Goal: Book appointment/travel/reservation

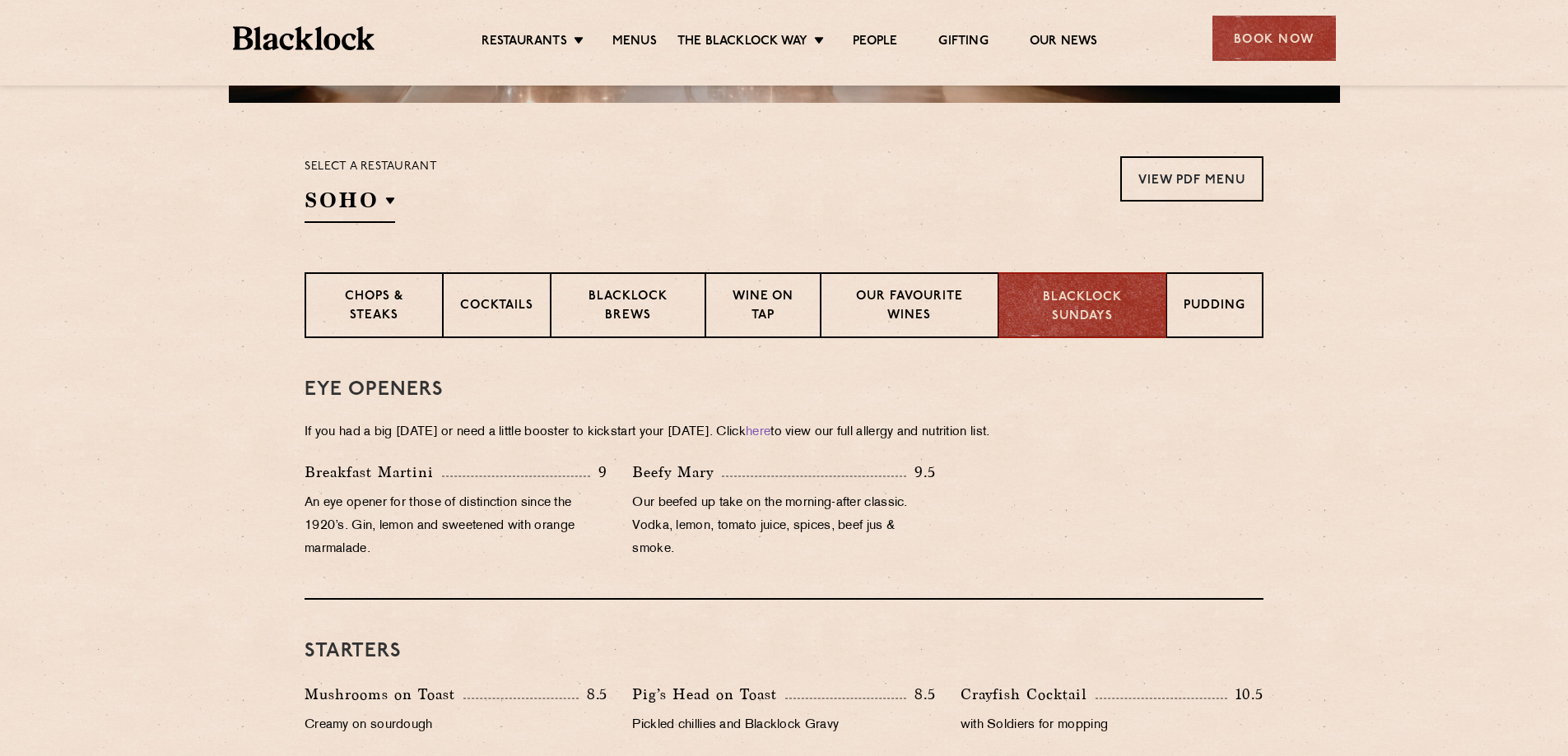
scroll to position [491, 0]
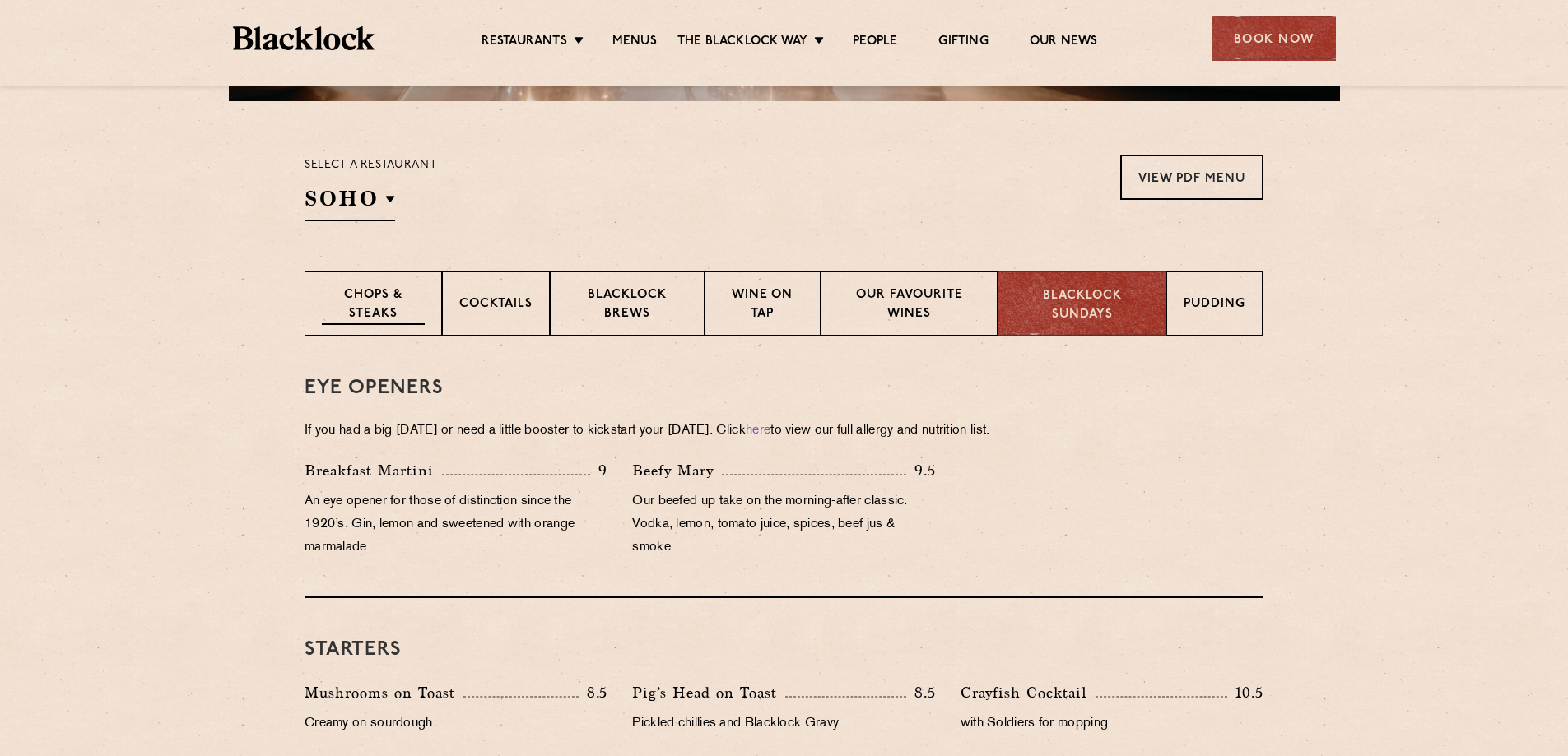
click at [379, 295] on p "Chops & Steaks" at bounding box center [373, 305] width 103 height 38
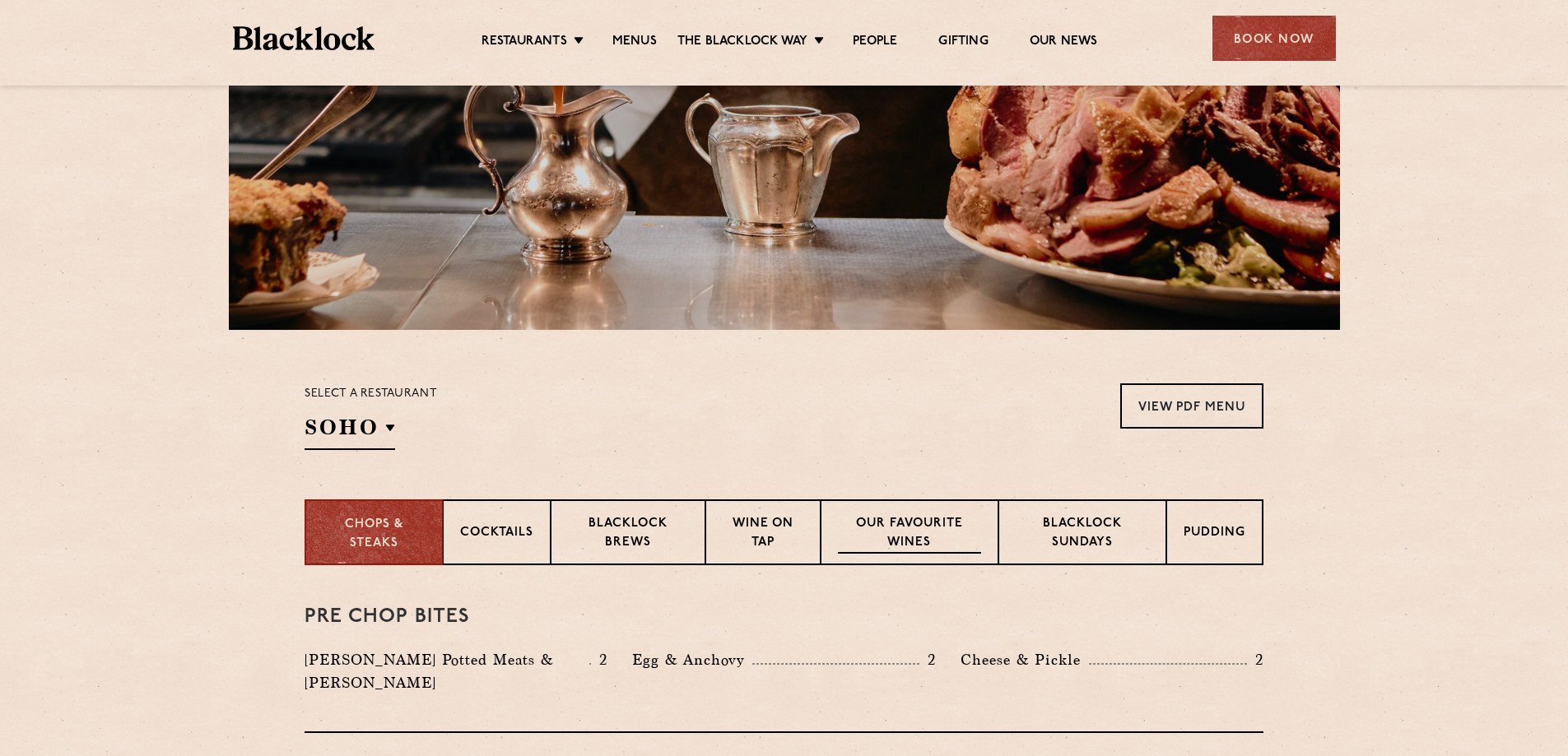
scroll to position [329, 0]
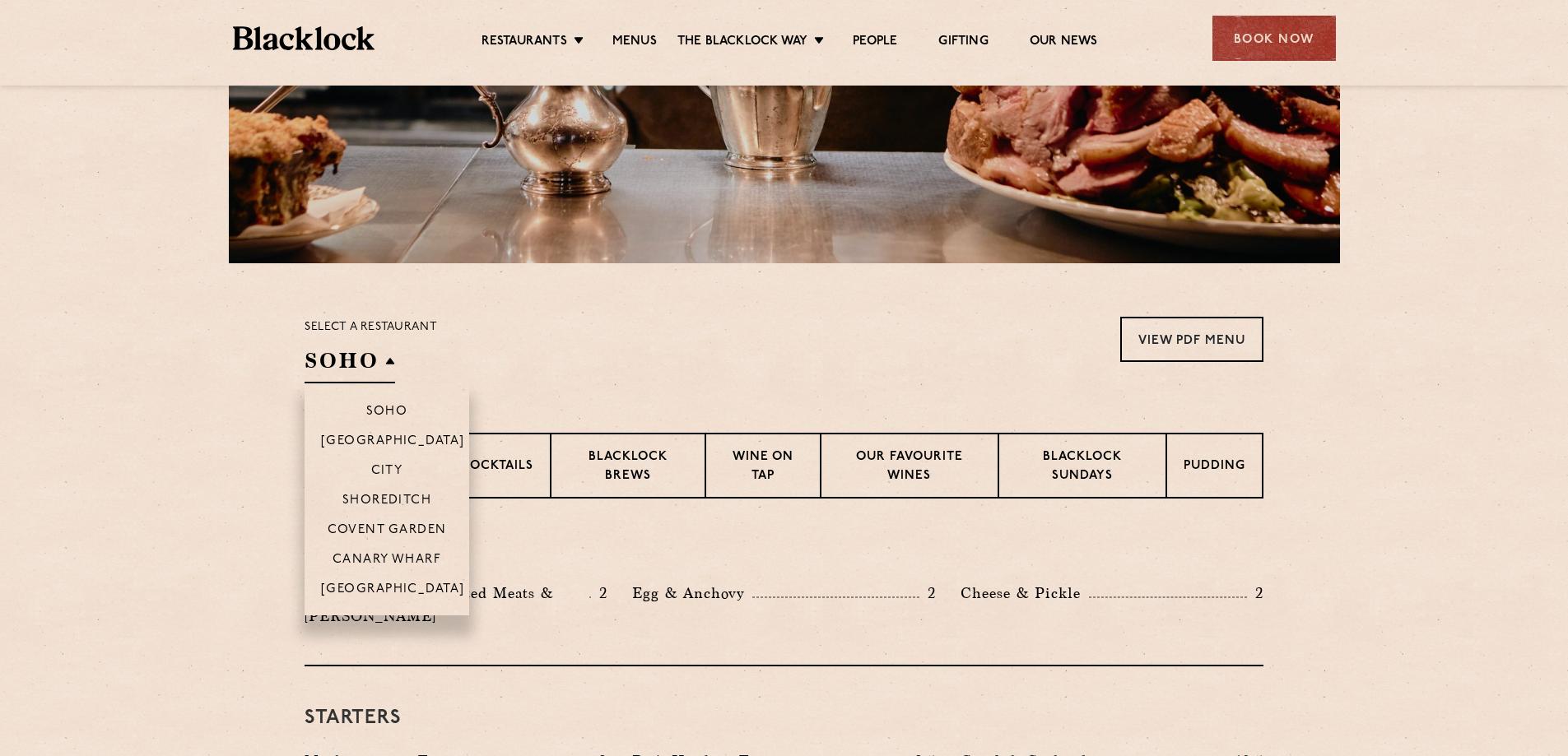
click at [374, 355] on h2 "SOHO" at bounding box center [350, 364] width 90 height 37
click at [412, 530] on p "Covent Garden" at bounding box center [388, 531] width 119 height 16
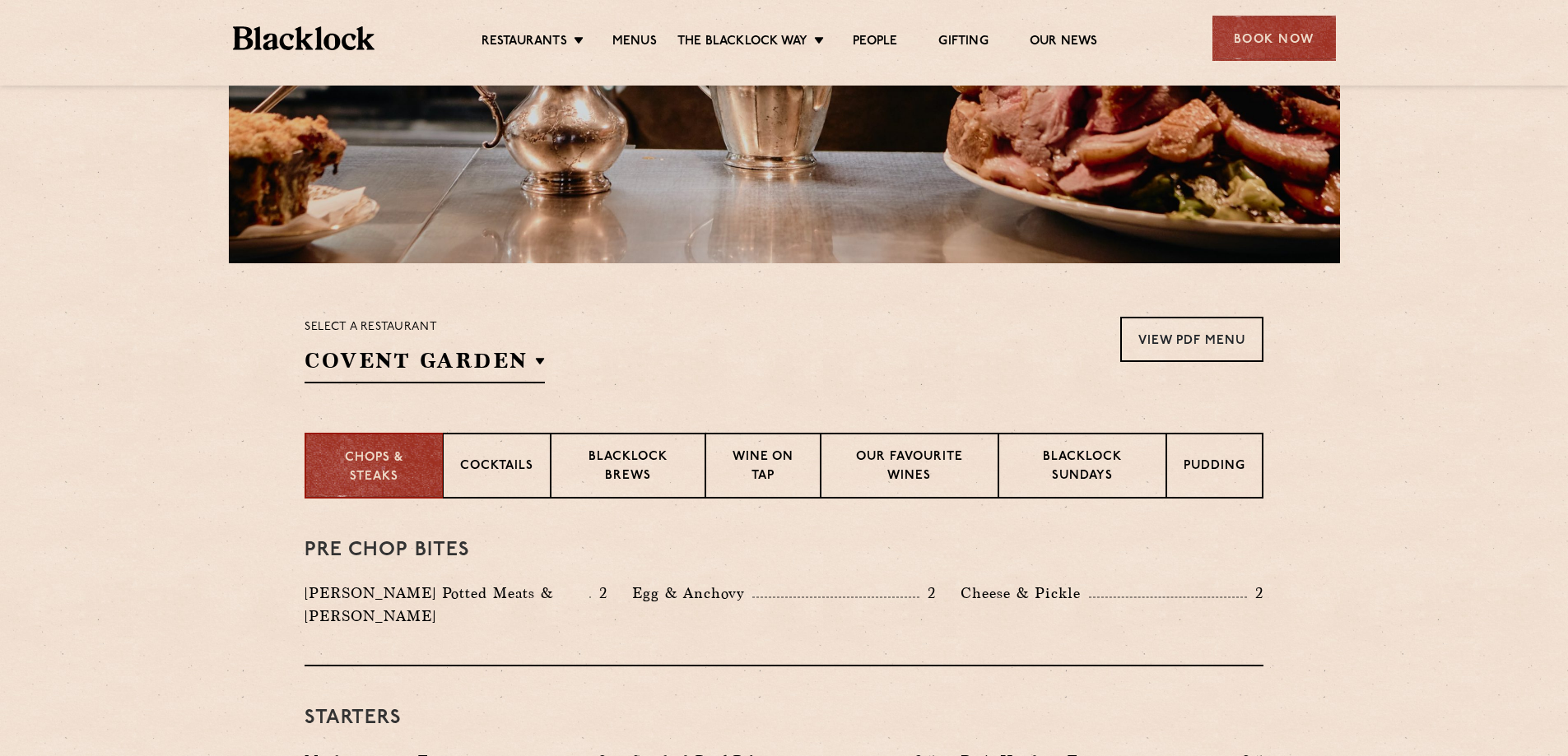
click at [1525, 377] on section "Select a restaurant Covent Garden Soho Birmingham City Shoreditch Covent Garden…" at bounding box center [784, 347] width 1568 height 169
click at [1096, 472] on p "Blacklock Sundays" at bounding box center [1082, 467] width 134 height 38
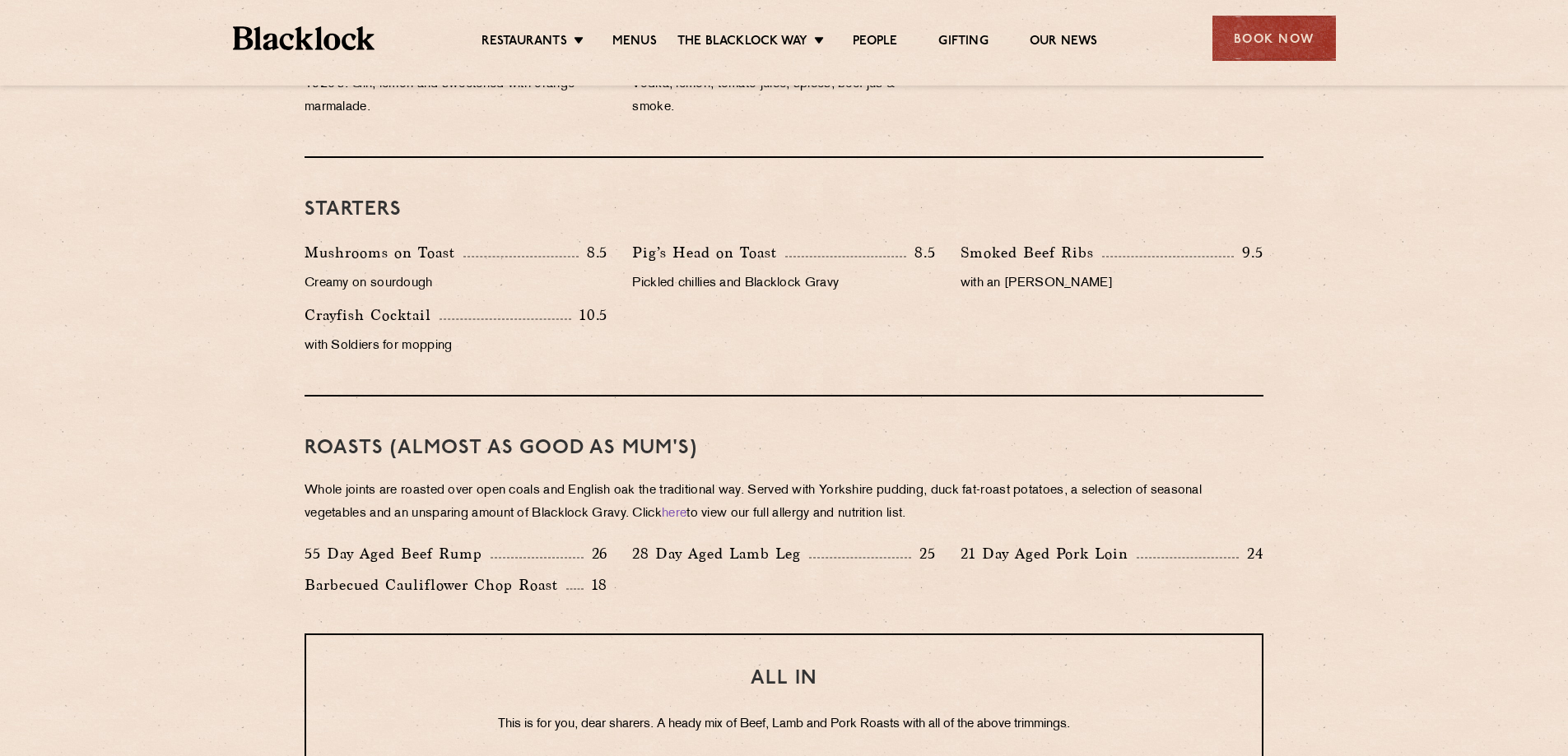
scroll to position [988, 0]
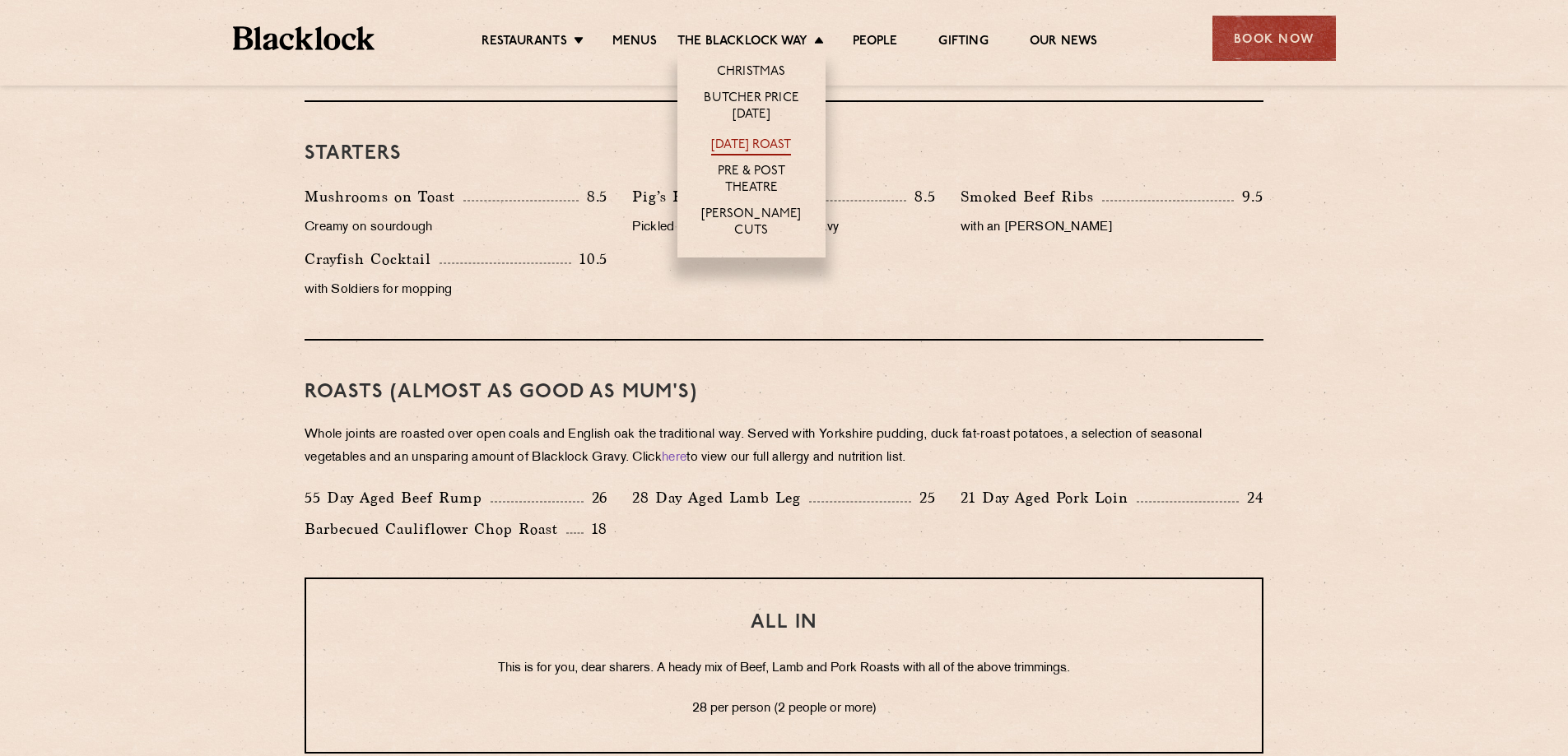
click at [781, 143] on link "[DATE] Roast" at bounding box center [751, 146] width 80 height 18
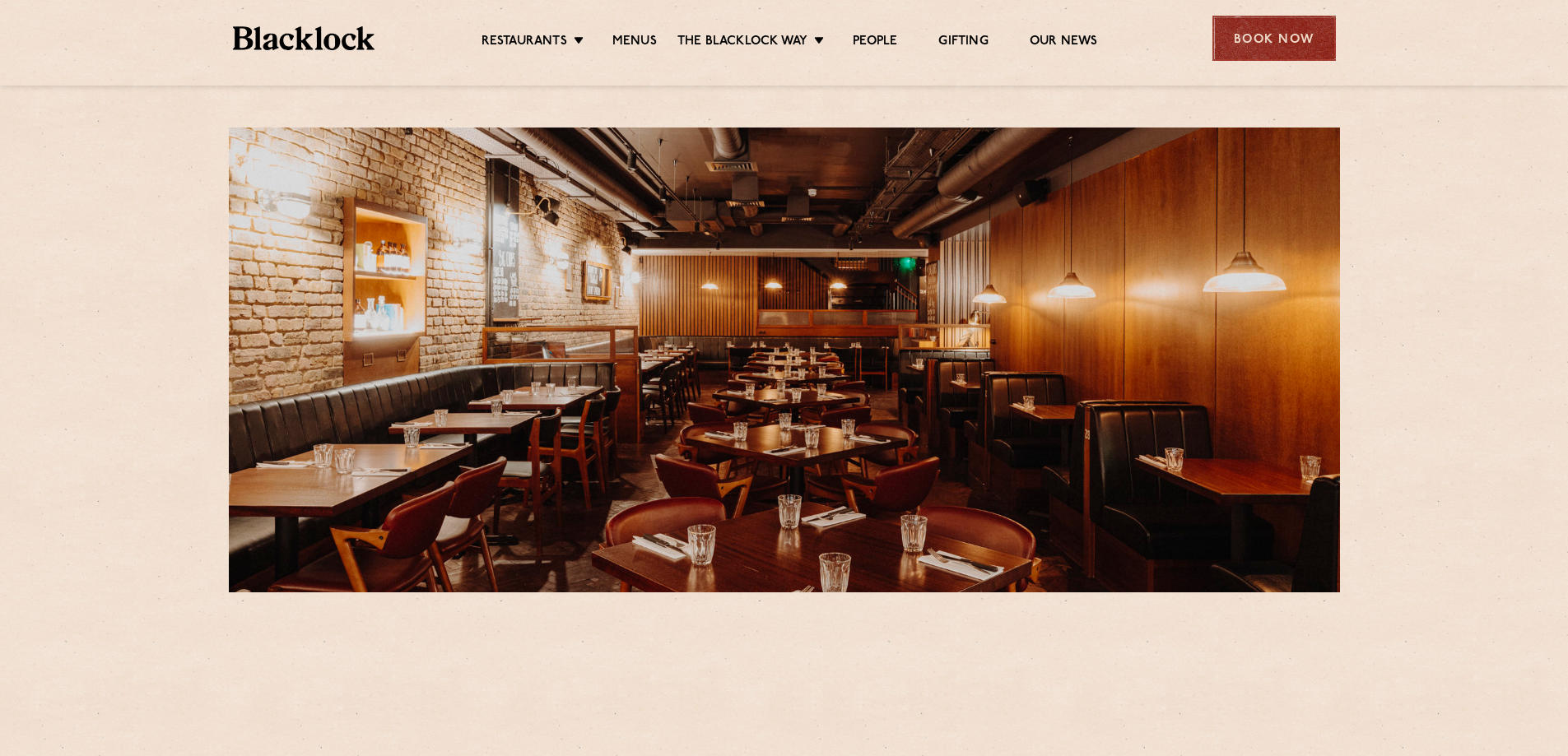
click at [1285, 25] on div "Book Now" at bounding box center [1273, 37] width 123 height 45
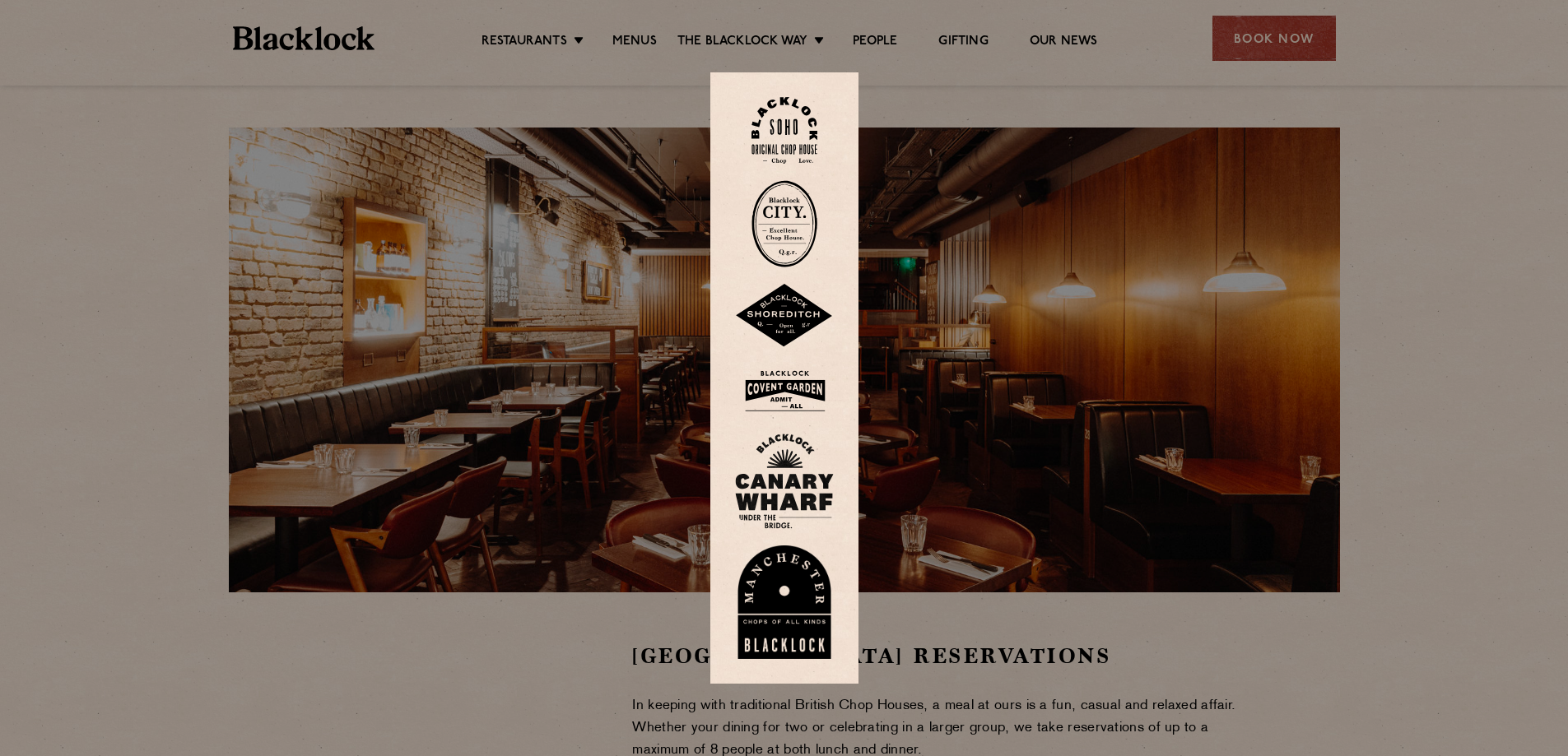
click at [813, 396] on img at bounding box center [784, 391] width 99 height 54
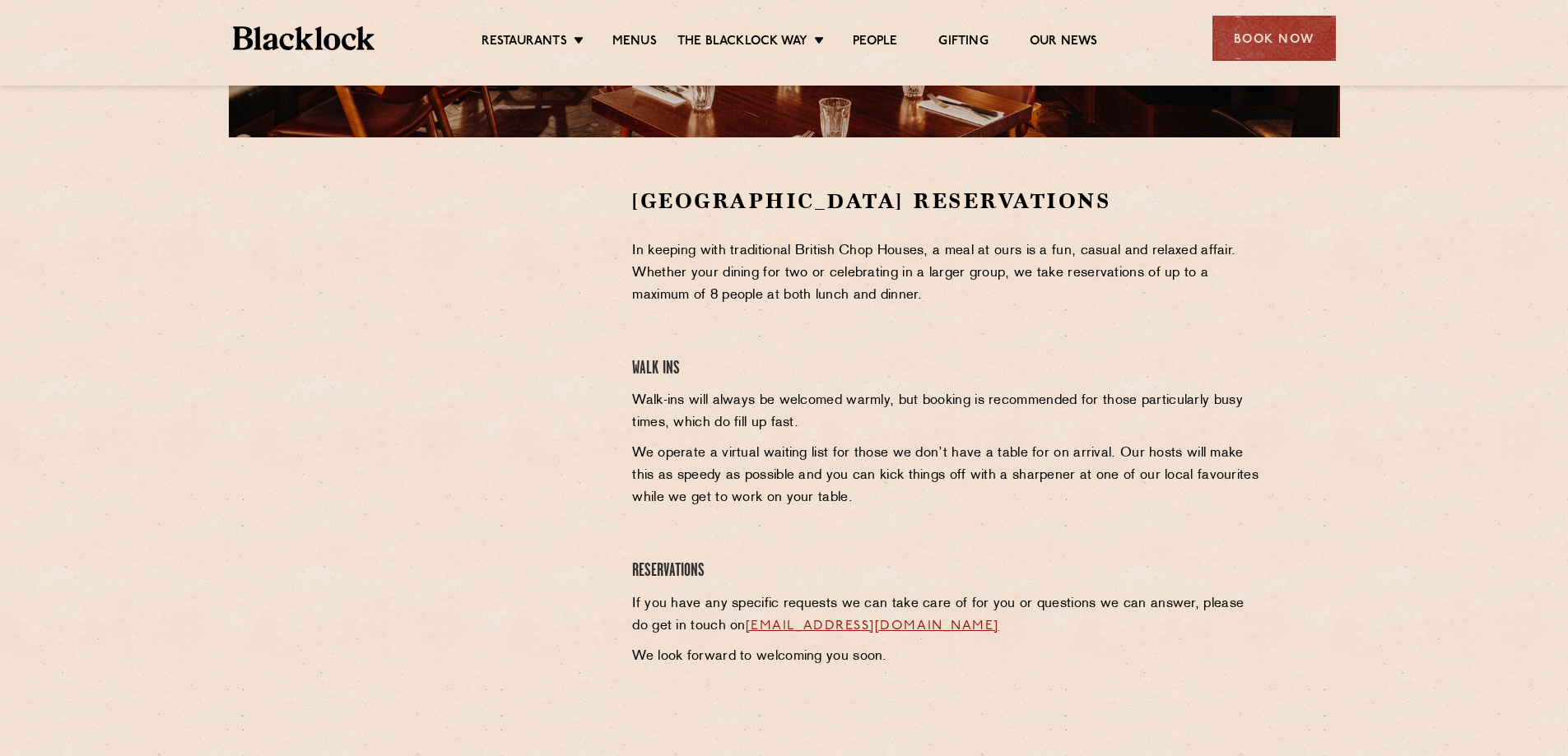
scroll to position [494, 0]
